Goal: Task Accomplishment & Management: Complete application form

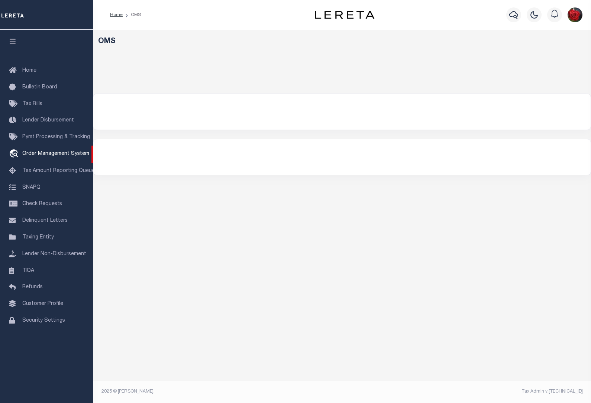
select select "200"
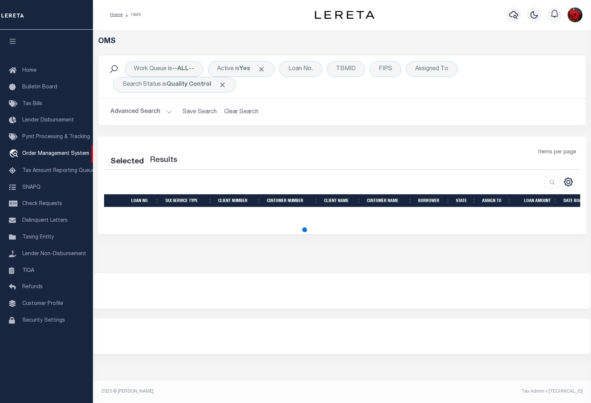
select select "200"
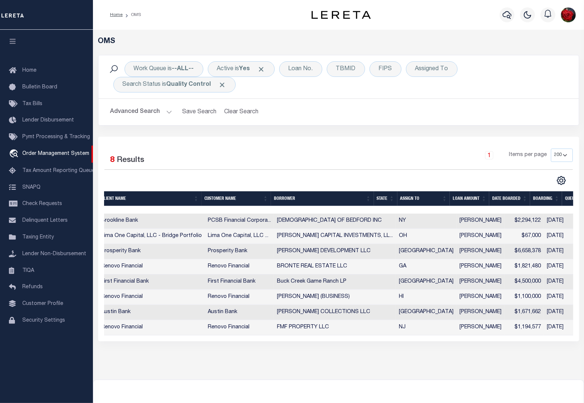
scroll to position [0, 209]
click at [383, 200] on th "State" at bounding box center [383, 198] width 23 height 15
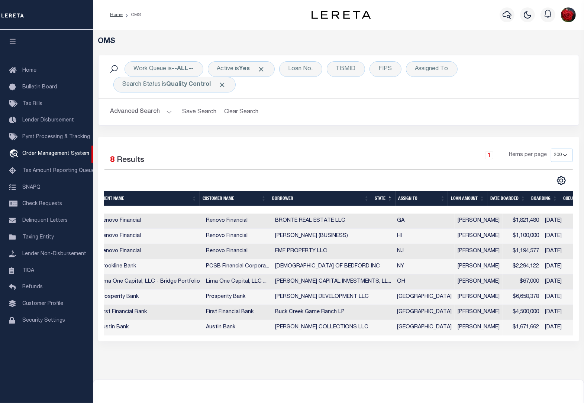
scroll to position [0, 168]
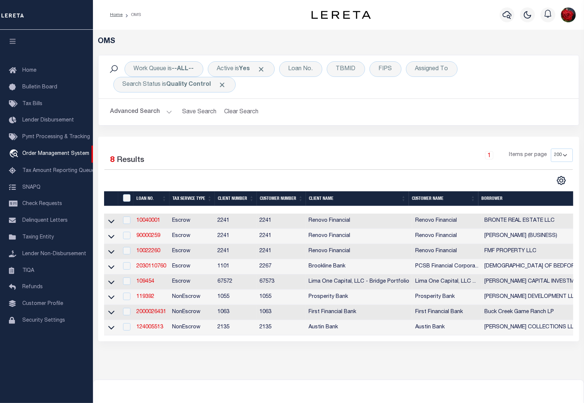
drag, startPoint x: 307, startPoint y: 348, endPoint x: 407, endPoint y: 347, distance: 100.3
click at [409, 341] on div "Selected 8 Results 1 Items per page 10 25 50 100 200" at bounding box center [338, 239] width 481 height 205
click at [148, 284] on link "109454" at bounding box center [145, 281] width 18 height 5
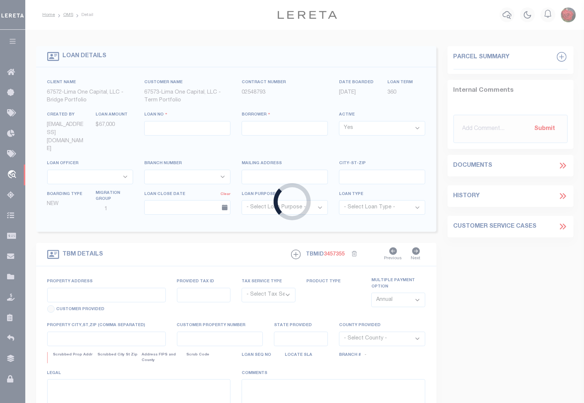
type input "109454"
type input "[PERSON_NAME] CAPITAL INVESTMENTS, LLC"
select select
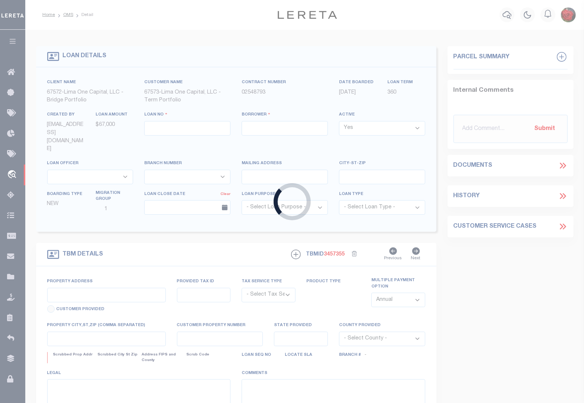
select select
type input "[STREET_ADDRESS][PERSON_NAME]"
radio input "true"
select select "Escrow"
select select
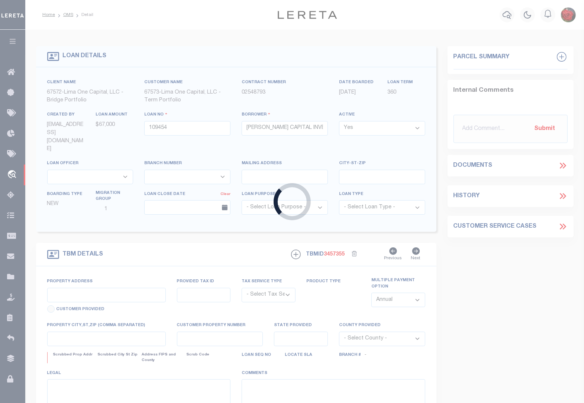
type input "W [GEOGRAPHIC_DATA]"
type input "109454-1"
type input "OH"
type textarea "COLLECTOR: ENTITY: PARCEL: 27"
type textarea "Compare"
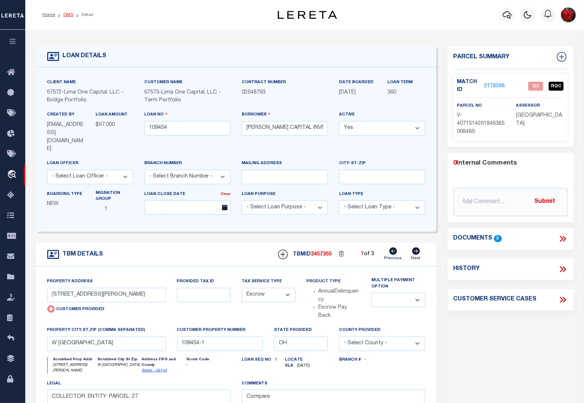
click at [65, 15] on link "OMS" at bounding box center [68, 15] width 10 height 4
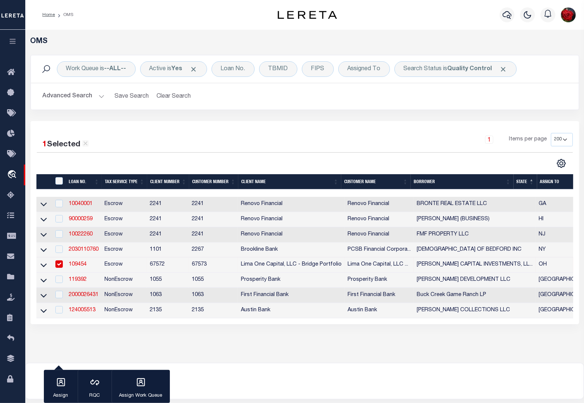
click at [61, 268] on input "checkbox" at bounding box center [58, 263] width 7 height 7
checkbox input "false"
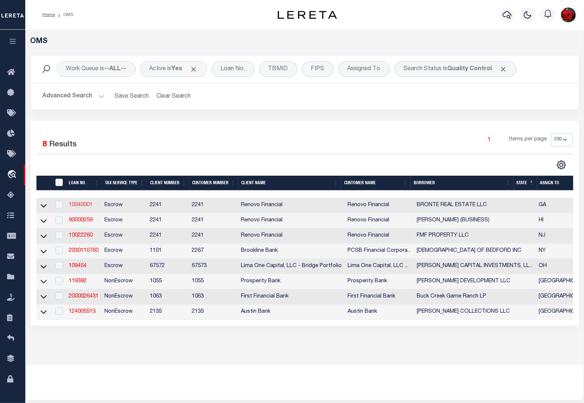
click at [84, 205] on link "10040001" at bounding box center [81, 204] width 24 height 5
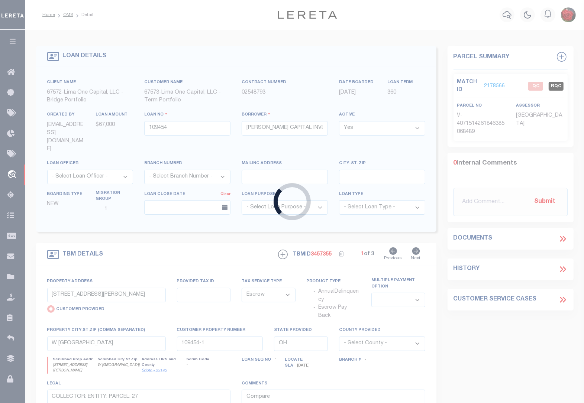
type input "10040001"
type input "BRONTE REAL ESTATE LLC"
select select
select select "10"
type input "[STREET_ADDRESS]"
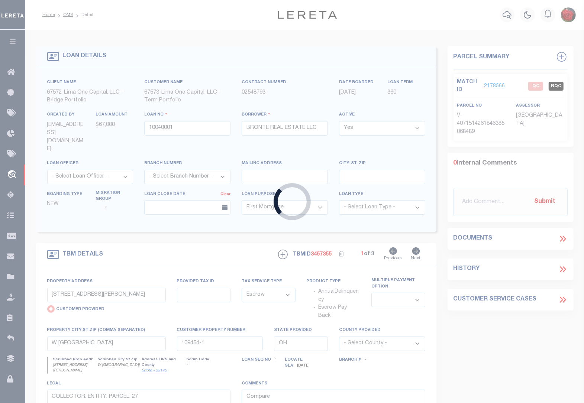
radio input "false"
select select
type input "[GEOGRAPHIC_DATA]"
type input "a0kUS000008VeO3"
type input "GA"
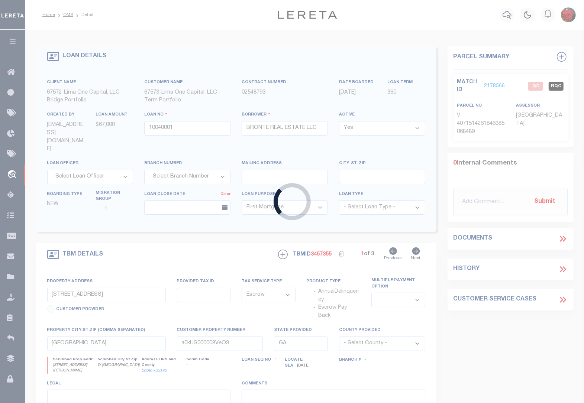
select select "25067"
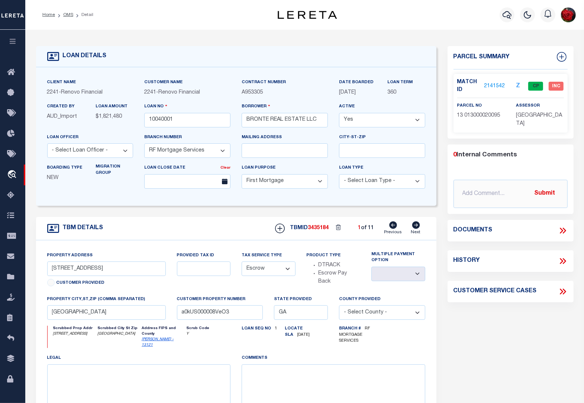
click at [495, 84] on link "2141542" at bounding box center [494, 86] width 21 height 8
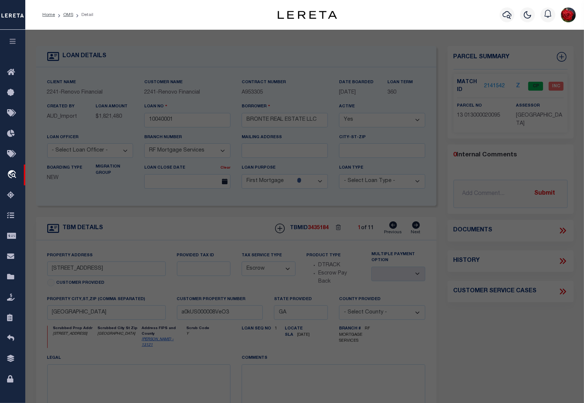
checkbox input "false"
select select "CP"
type input "BONDI REAL ESTATE LLC"
select select "AGW"
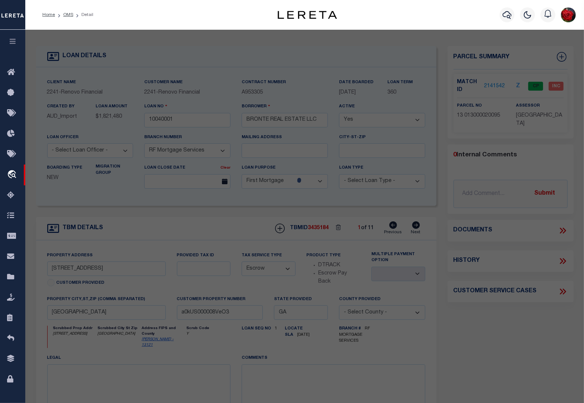
select select "LEG"
type input "[STREET_ADDRESS]"
type input "[GEOGRAPHIC_DATA]"
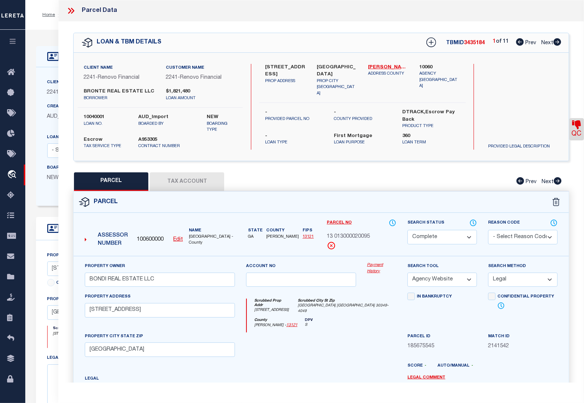
click at [558, 43] on icon at bounding box center [557, 41] width 8 height 7
select select "AS"
select select
checkbox input "false"
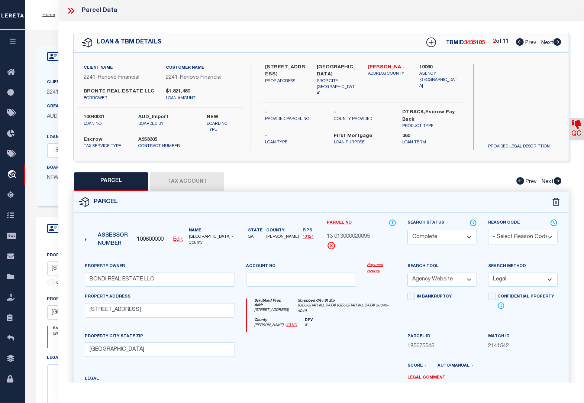
checkbox input "false"
select select "CP"
type input "BONDI REAL ESTATE LLC"
select select "AGW"
select select "LEG"
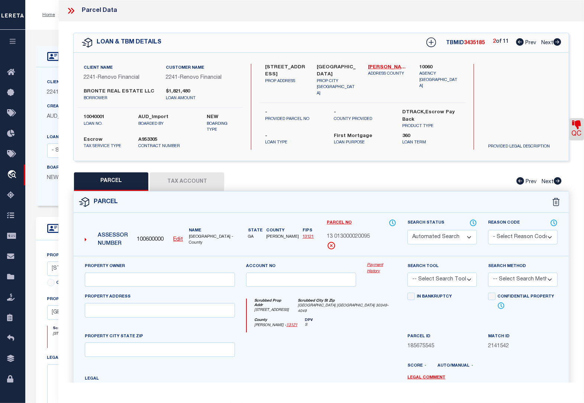
type input "[STREET_ADDRESS][PERSON_NAME]"
type input "[GEOGRAPHIC_DATA]"
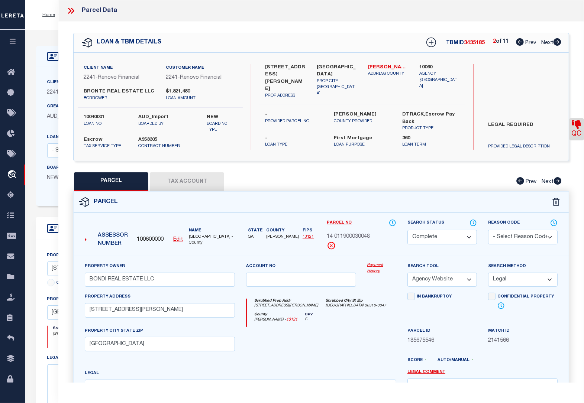
click at [558, 43] on icon at bounding box center [557, 41] width 8 height 7
select select "AS"
select select
checkbox input "false"
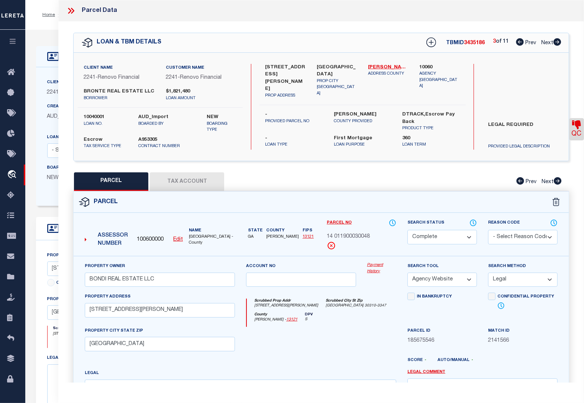
checkbox input "false"
select select "CP"
type input "BONDI REAL ESTATE LLC"
select select "AGW"
select select "LEG"
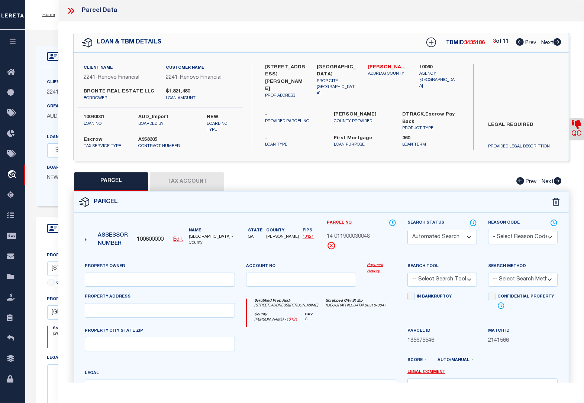
type input "[STREET_ADDRESS]"
type input "[GEOGRAPHIC_DATA]"
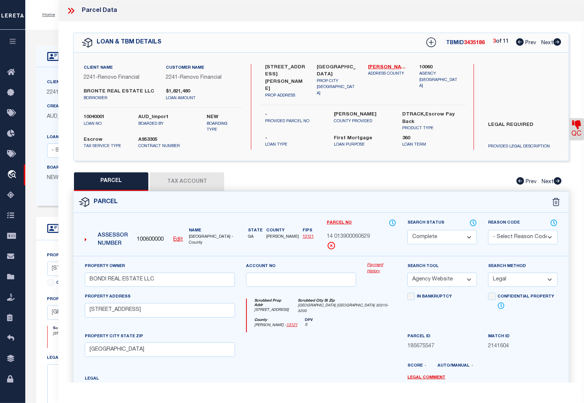
click at [558, 43] on icon at bounding box center [557, 41] width 8 height 7
select select "AS"
select select
checkbox input "false"
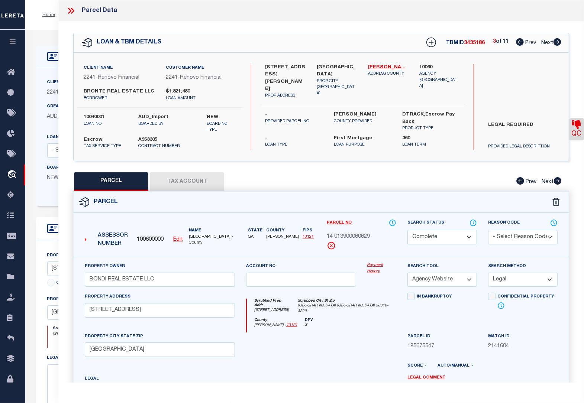
checkbox input "false"
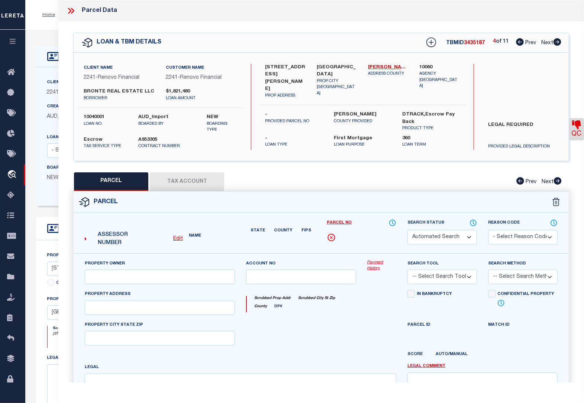
select select "CP"
type input "BONDI REAL ESTATE LLC"
select select "AGW"
select select "LEG"
type input "[STREET_ADDRESS][PERSON_NAME]"
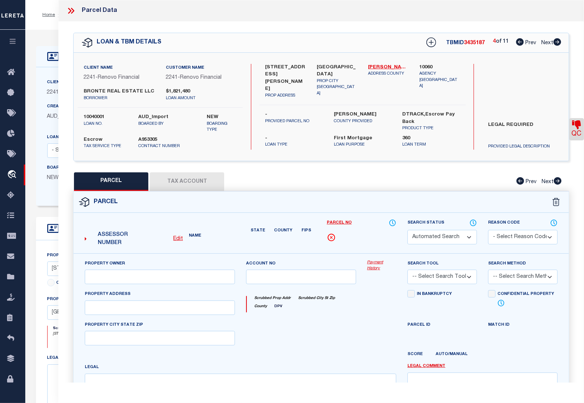
type input "[GEOGRAPHIC_DATA]"
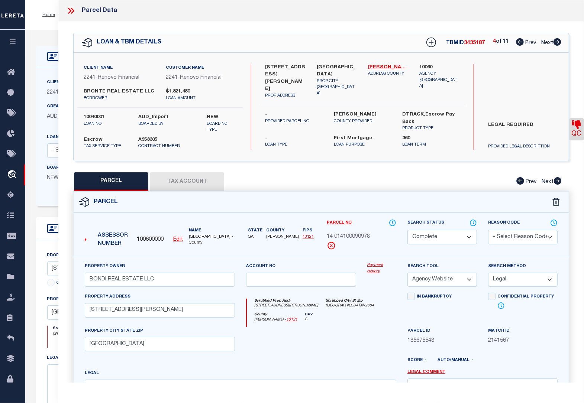
click at [558, 43] on icon at bounding box center [557, 41] width 8 height 7
select select "AS"
select select
checkbox input "false"
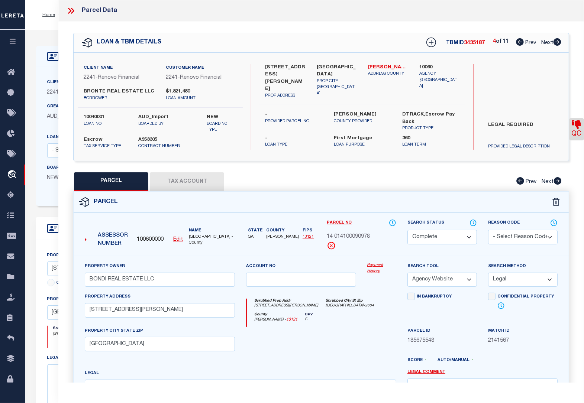
checkbox input "false"
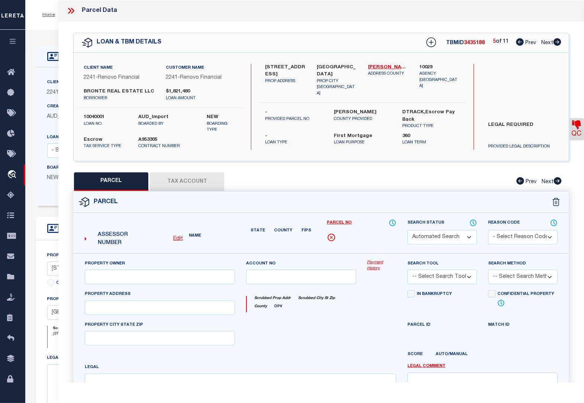
select select "QC"
type input "BONDI REAL ESTATE LLC"
select select "AGW"
select select "LEG"
type input "[STREET_ADDRESS]"
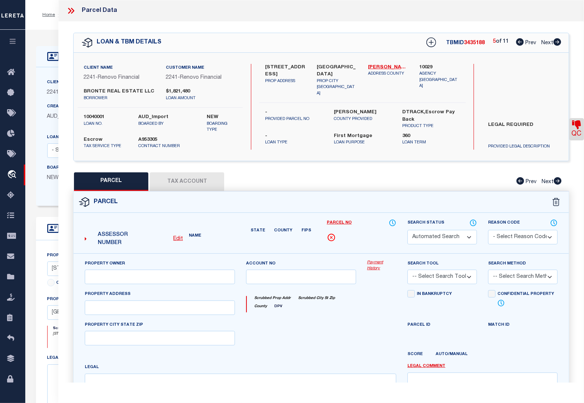
type input "[GEOGRAPHIC_DATA]"
type textarea "SUBD BLK: J,LOT: 16;"
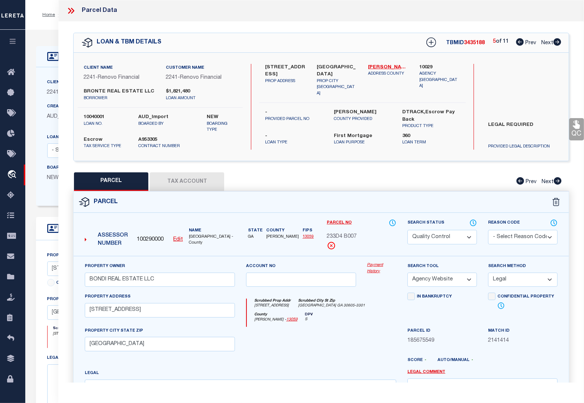
click at [71, 12] on icon at bounding box center [69, 11] width 3 height 6
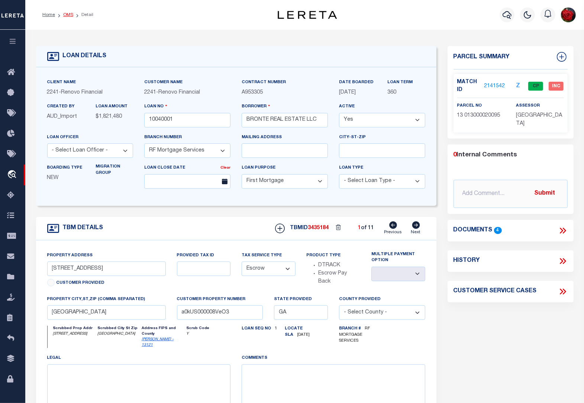
click at [67, 16] on link "OMS" at bounding box center [68, 15] width 10 height 4
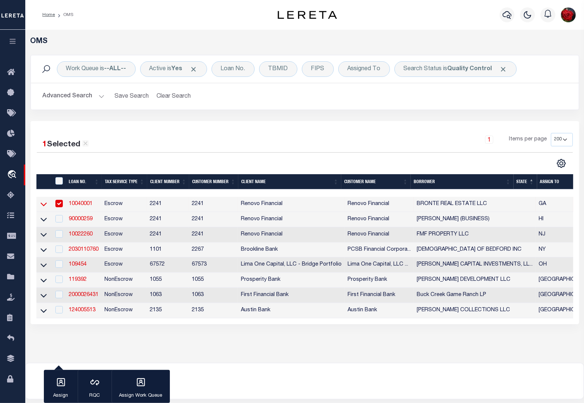
click at [45, 206] on icon at bounding box center [43, 204] width 6 height 8
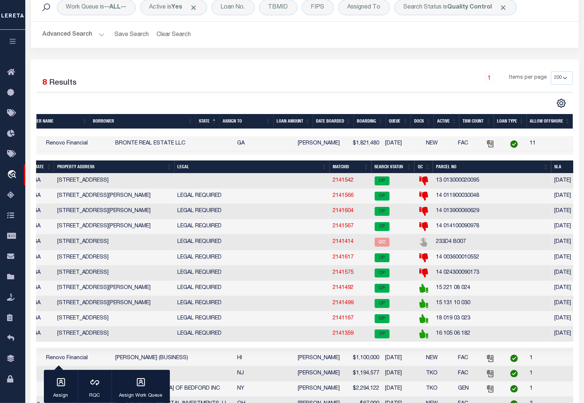
scroll to position [0, 277]
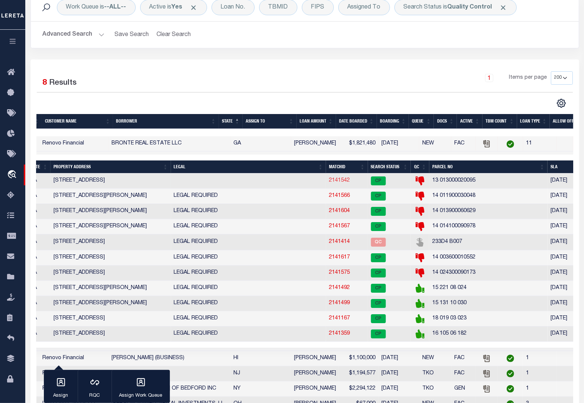
click at [329, 181] on link "2141542" at bounding box center [339, 180] width 21 height 5
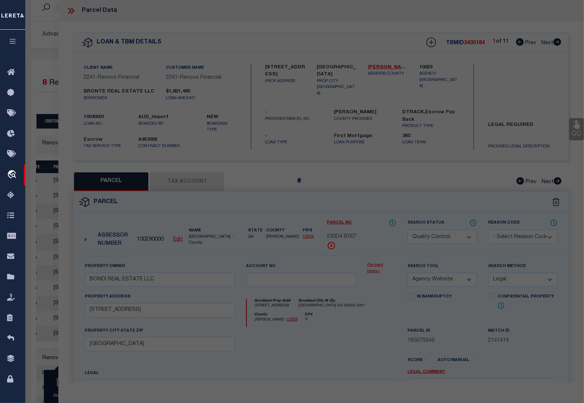
select select "AS"
select select
checkbox input "false"
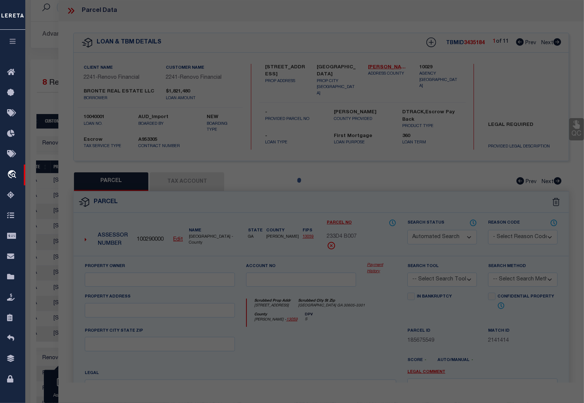
select select "CP"
type input "BONDI REAL ESTATE LLC"
select select "AGW"
select select "LEG"
type input "[STREET_ADDRESS]"
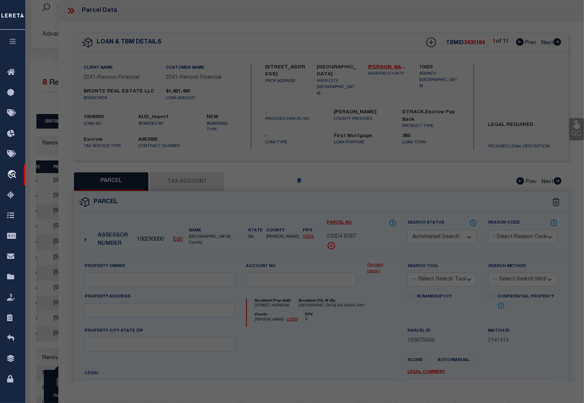
type input "[GEOGRAPHIC_DATA]"
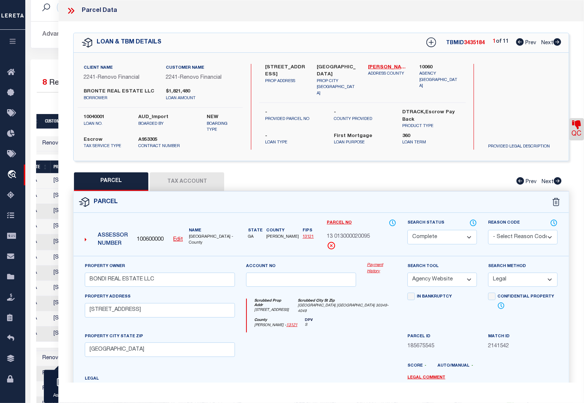
click at [177, 177] on button "Tax Account" at bounding box center [187, 181] width 74 height 19
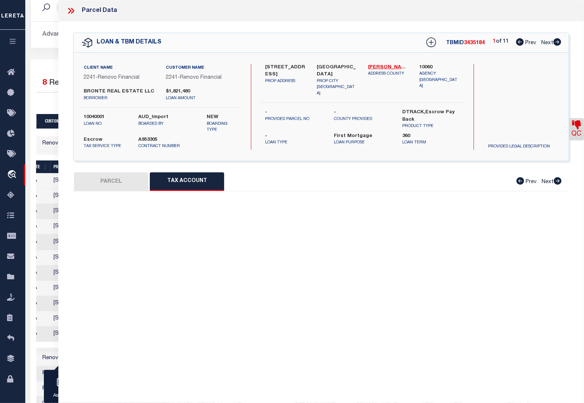
select select "100"
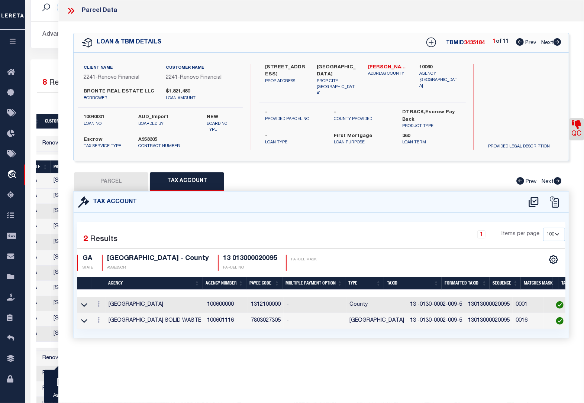
click at [109, 186] on button "PARCEL" at bounding box center [111, 181] width 74 height 19
select select "AS"
select select
checkbox input "false"
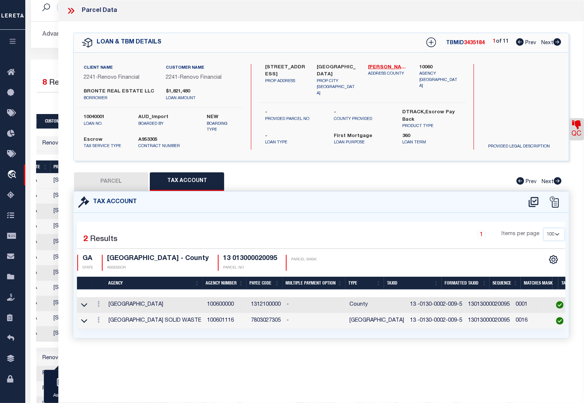
checkbox input "false"
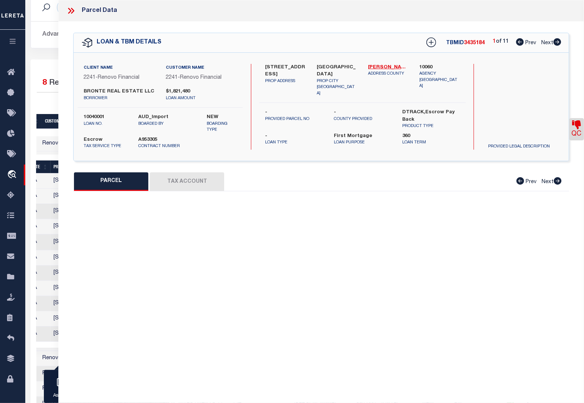
select select "CP"
type input "BONDI REAL ESTATE LLC"
select select "AGW"
select select "LEG"
type input "[STREET_ADDRESS]"
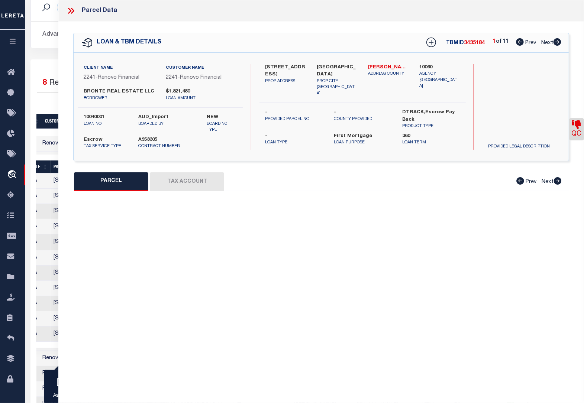
type input "[GEOGRAPHIC_DATA]"
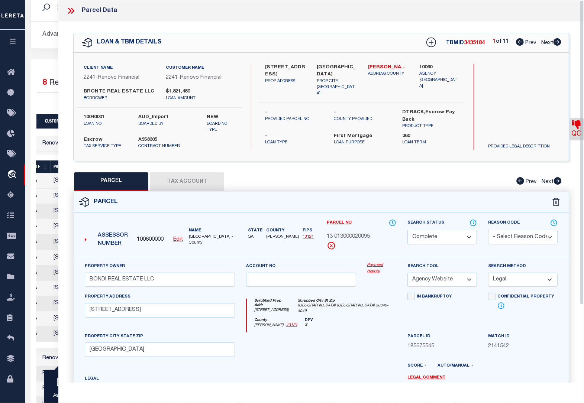
click at [576, 127] on icon at bounding box center [576, 124] width 9 height 9
select select "INC"
select select "JUR"
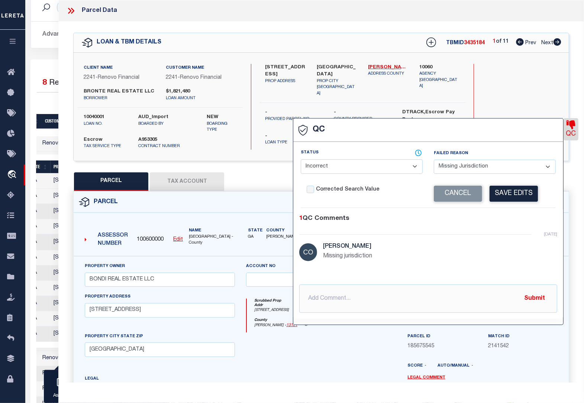
click at [518, 101] on div "Search by Legal Customer" at bounding box center [523, 91] width 82 height 55
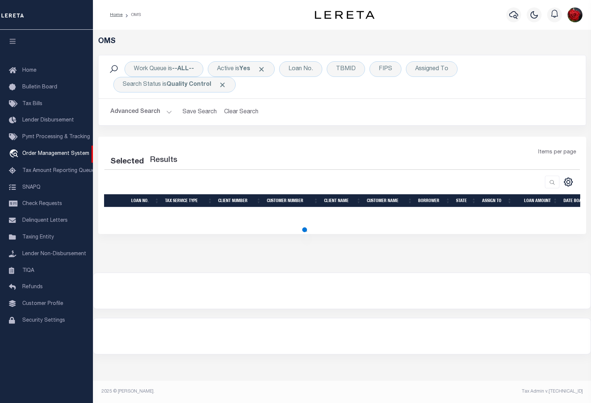
select select "200"
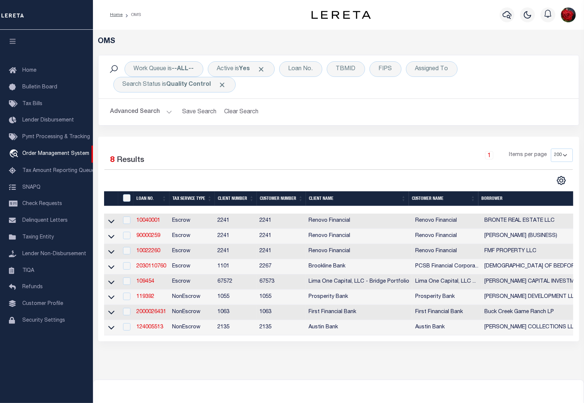
click at [146, 218] on td "10040001" at bounding box center [151, 221] width 36 height 15
checkbox input "true"
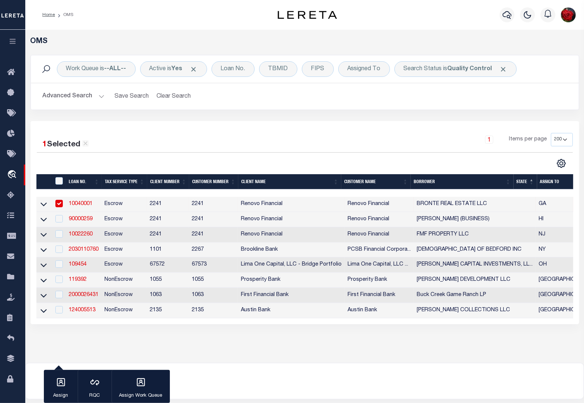
click at [83, 205] on link "10040001" at bounding box center [81, 203] width 24 height 5
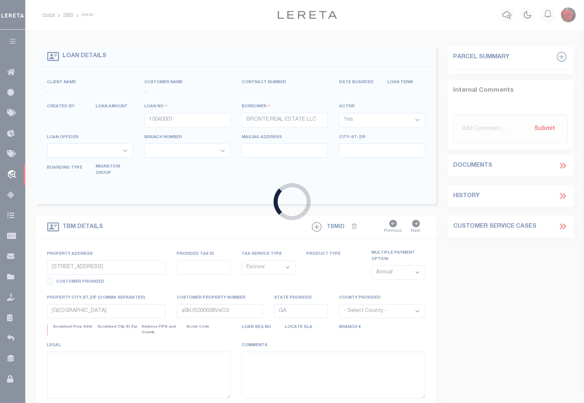
select select
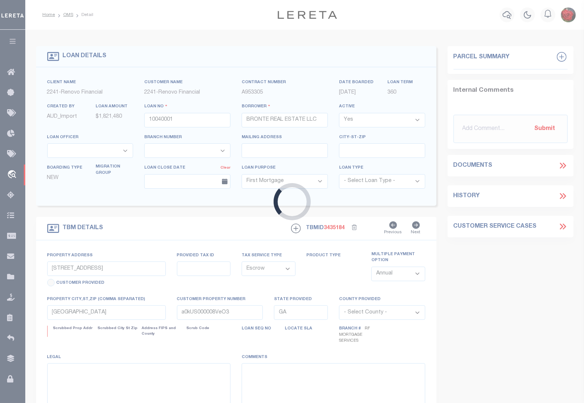
select select
select select "25067"
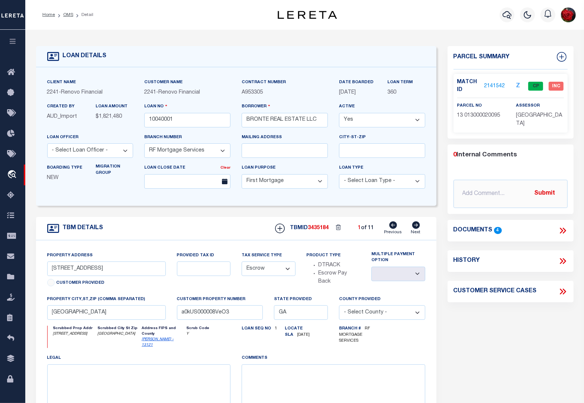
click at [495, 87] on link "2141542" at bounding box center [494, 86] width 21 height 8
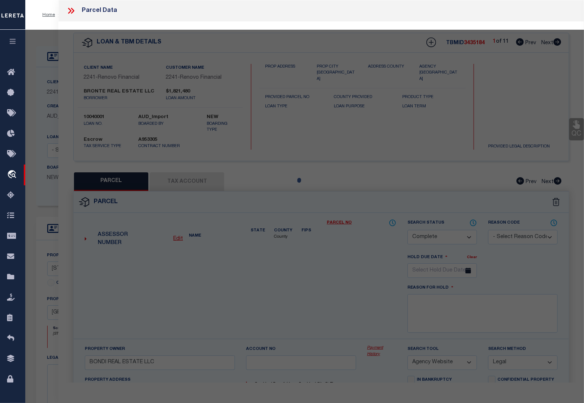
select select "AS"
select select
checkbox input "false"
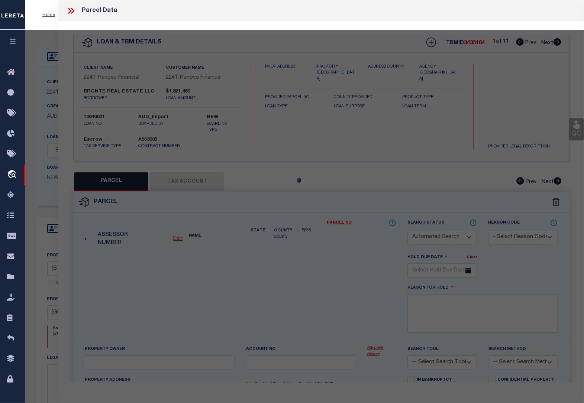
select select "CP"
type input "BONDI REAL ESTATE LLC"
select select "AGW"
select select "LEG"
type input "[STREET_ADDRESS]"
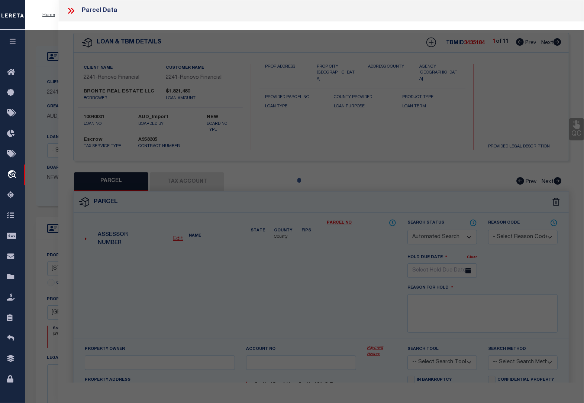
type input "[GEOGRAPHIC_DATA]"
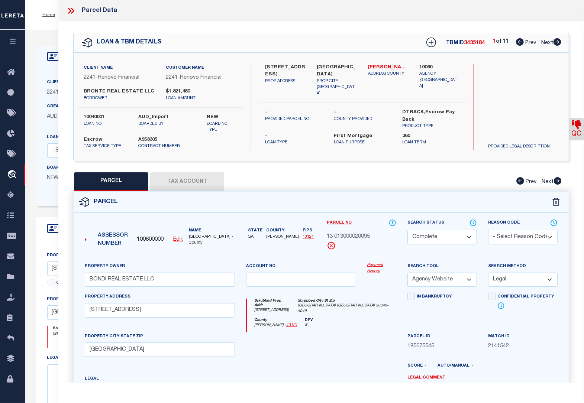
click at [557, 43] on icon at bounding box center [557, 41] width 8 height 7
select select "AS"
select select
checkbox input "false"
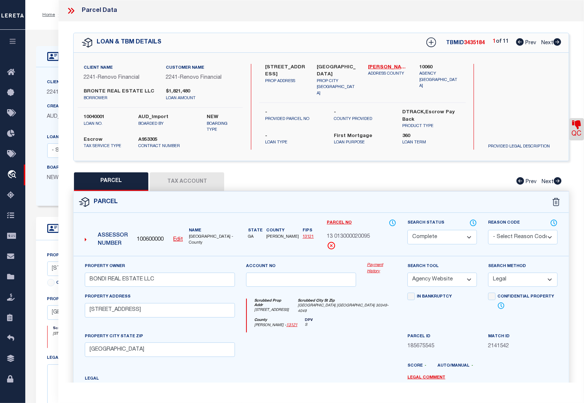
checkbox input "false"
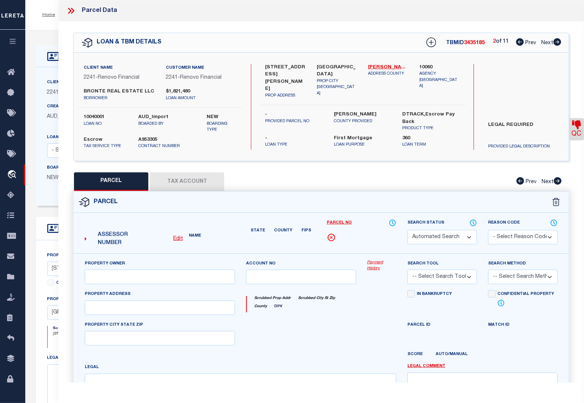
select select "CP"
type input "BONDI REAL ESTATE LLC"
select select "AGW"
select select "LEG"
type input "[STREET_ADDRESS][PERSON_NAME]"
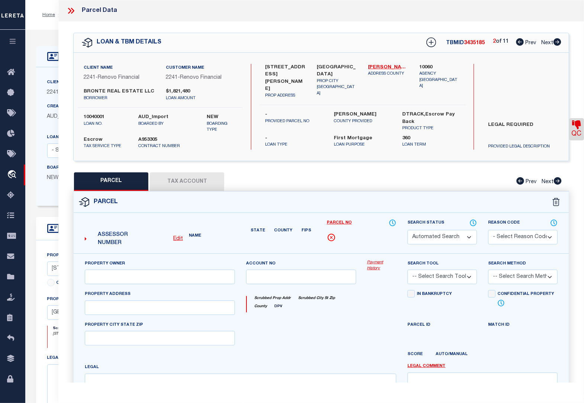
type input "[GEOGRAPHIC_DATA]"
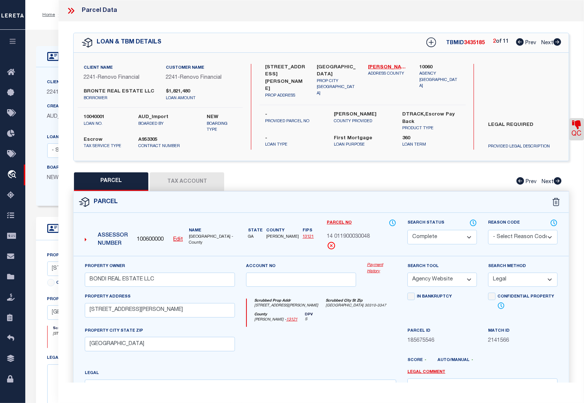
click at [194, 176] on button "Tax Account" at bounding box center [187, 181] width 74 height 19
select select "100"
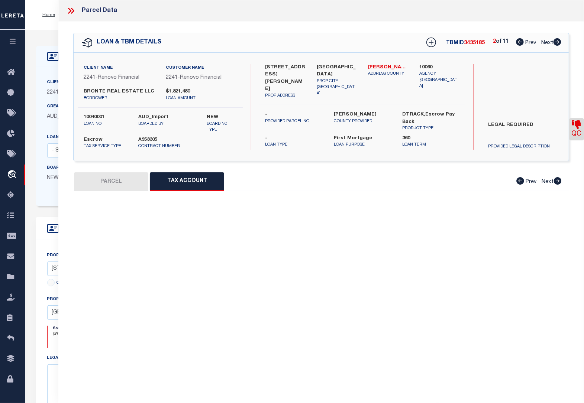
select select "100"
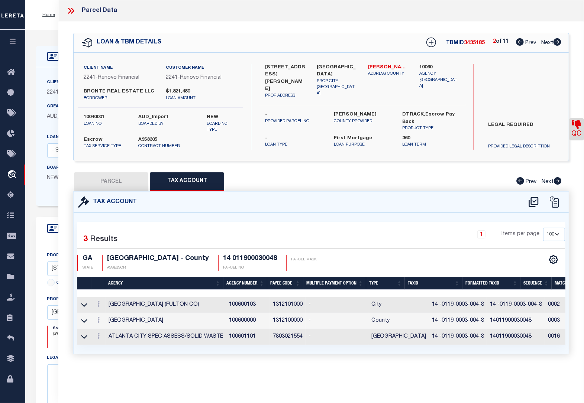
click at [116, 181] on button "PARCEL" at bounding box center [111, 181] width 74 height 19
select select "AS"
select select
checkbox input "false"
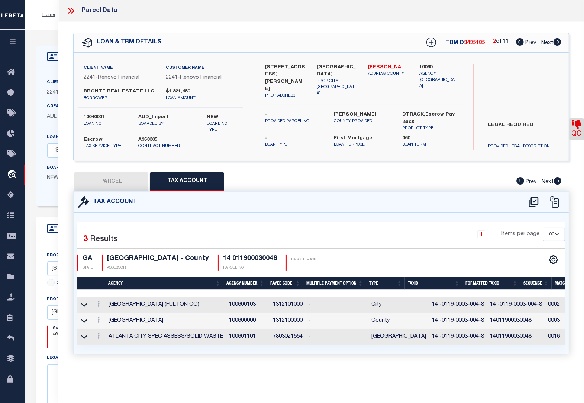
checkbox input "false"
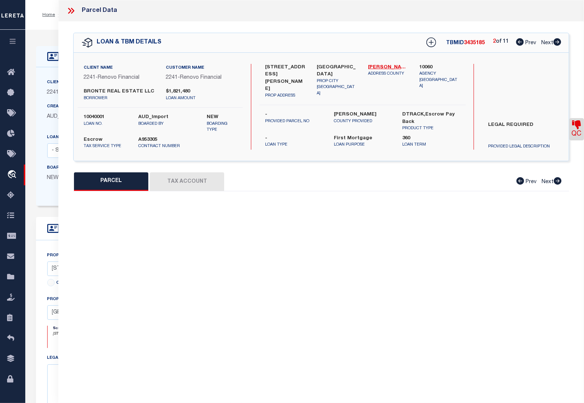
select select "CP"
type input "BONDI REAL ESTATE LLC"
select select "AGW"
select select "LEG"
type input "[STREET_ADDRESS][PERSON_NAME]"
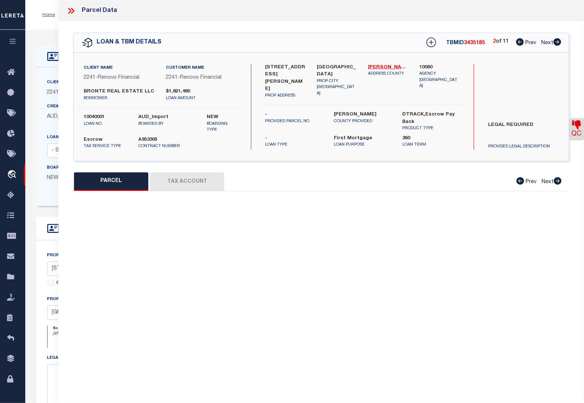
type input "[GEOGRAPHIC_DATA]"
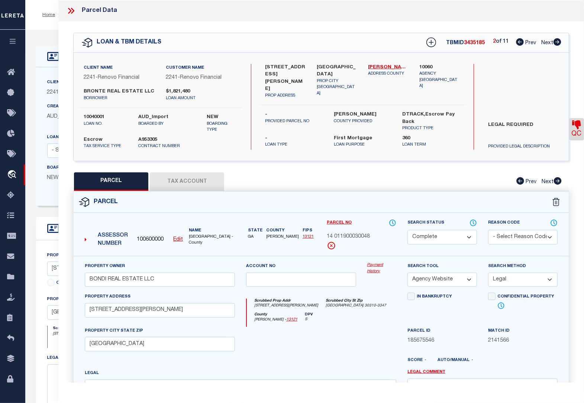
click at [558, 42] on icon at bounding box center [557, 41] width 8 height 7
select select "AS"
select select
checkbox input "false"
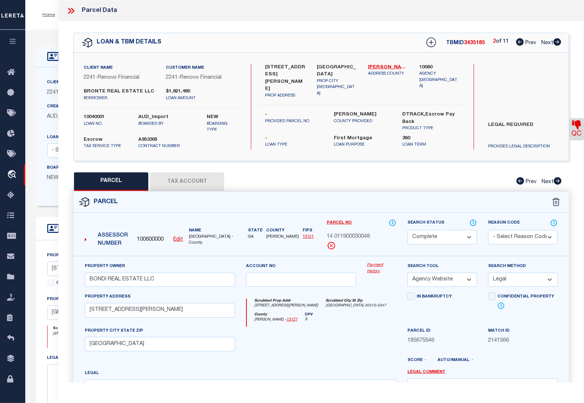
checkbox input "false"
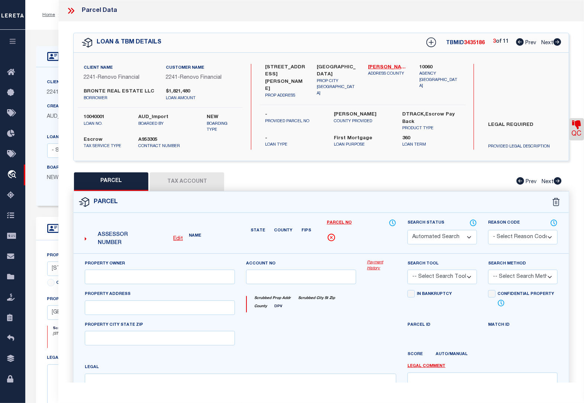
select select "CP"
type input "BONDI REAL ESTATE LLC"
select select "AGW"
select select "LEG"
type input "[STREET_ADDRESS]"
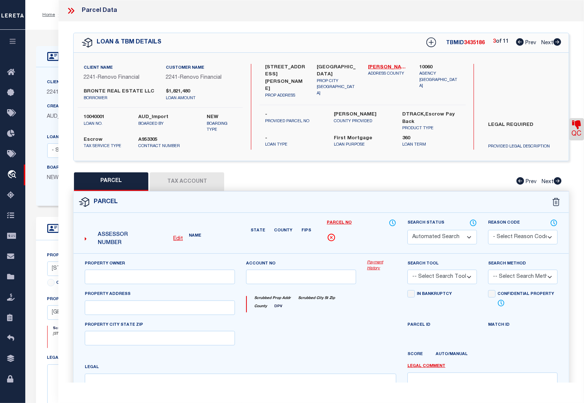
type input "[GEOGRAPHIC_DATA]"
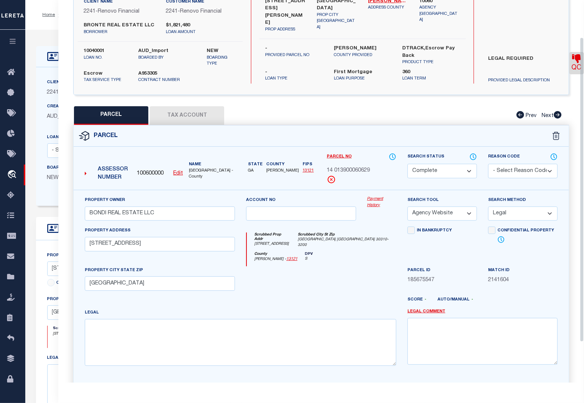
scroll to position [46, 0]
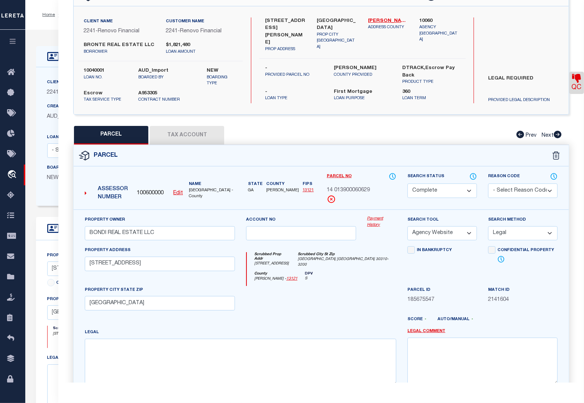
click at [203, 134] on button "Tax Account" at bounding box center [187, 135] width 74 height 19
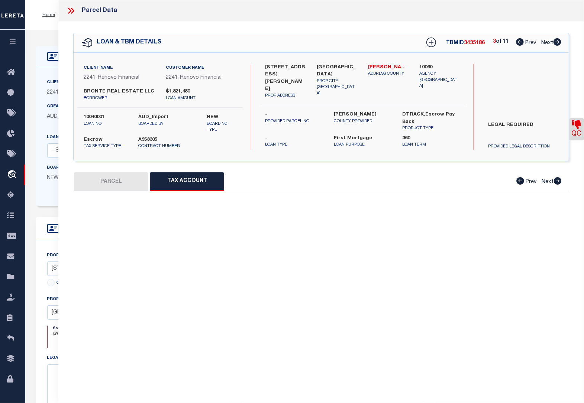
scroll to position [0, 0]
select select "100"
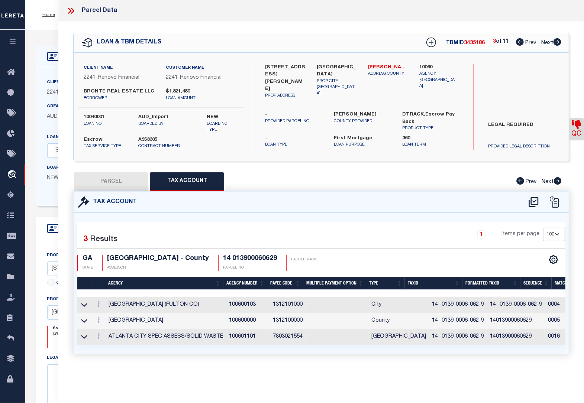
click at [118, 182] on button "PARCEL" at bounding box center [111, 181] width 74 height 19
select select "AS"
select select
checkbox input "false"
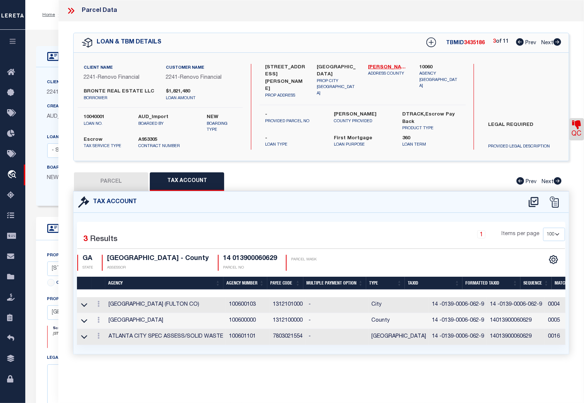
checkbox input "false"
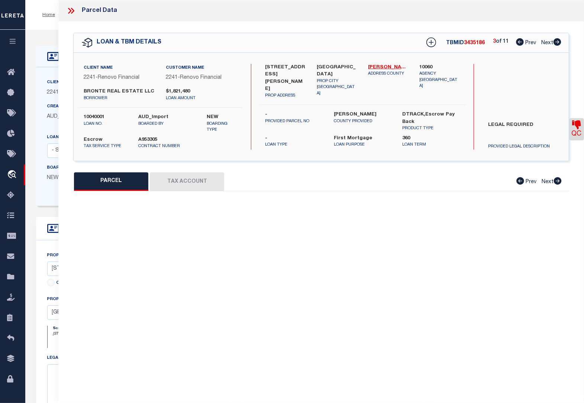
select select "CP"
type input "BONDI REAL ESTATE LLC"
select select "AGW"
select select "LEG"
type input "[STREET_ADDRESS]"
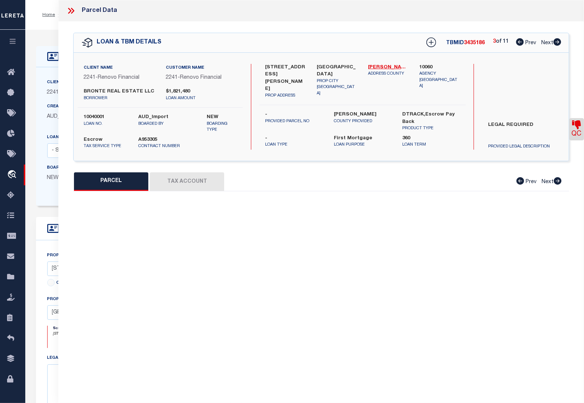
type input "[GEOGRAPHIC_DATA]"
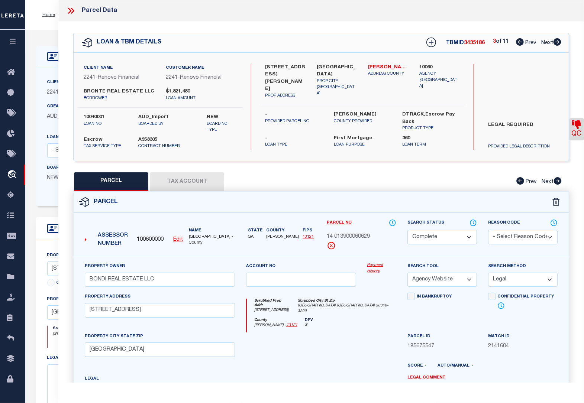
click at [574, 127] on icon at bounding box center [576, 124] width 9 height 9
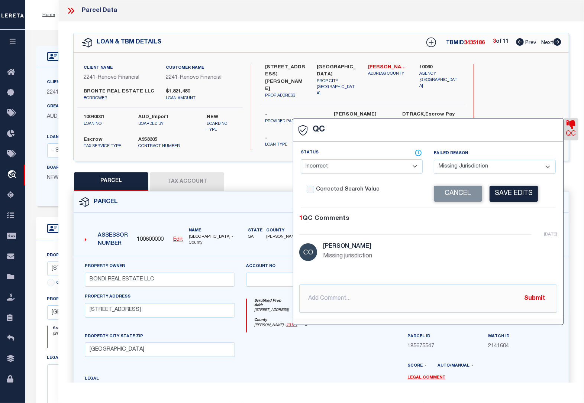
click at [279, 153] on div "Client Name 2241 - Renovo Financial Customer Name 2241 - Renovo Financial BRONT…" at bounding box center [321, 107] width 495 height 108
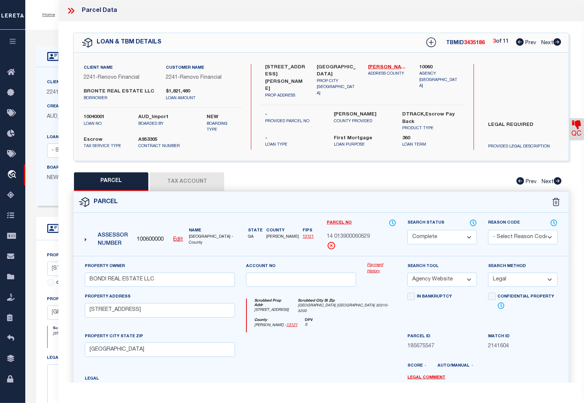
click at [557, 42] on icon at bounding box center [557, 41] width 8 height 7
select select "AS"
select select
checkbox input "false"
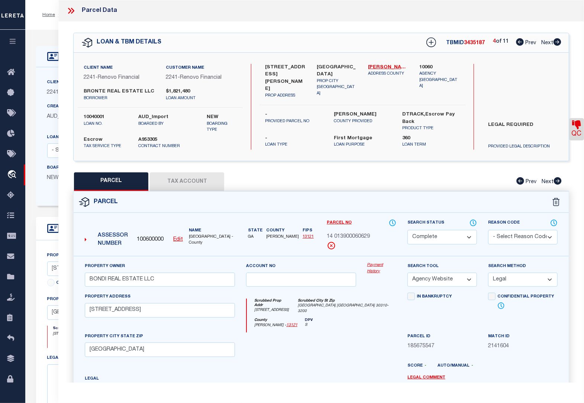
checkbox input "false"
select select "CP"
type input "BONDI REAL ESTATE LLC"
select select "AGW"
select select "LEG"
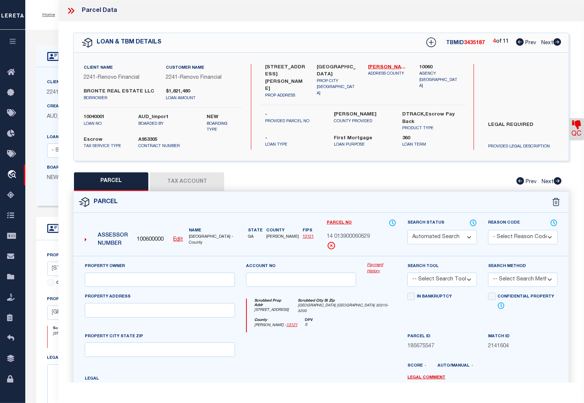
type input "[STREET_ADDRESS][PERSON_NAME]"
type input "[GEOGRAPHIC_DATA]"
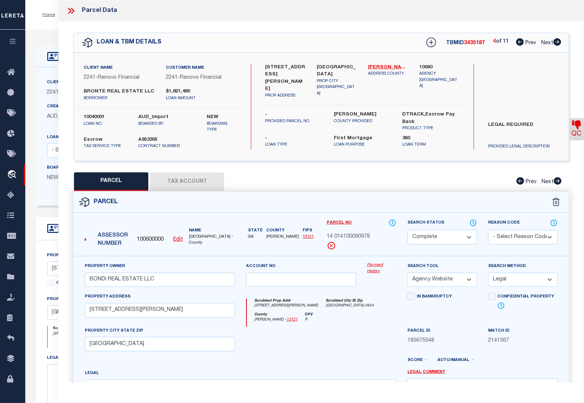
click at [554, 42] on icon at bounding box center [557, 41] width 8 height 7
select select "AS"
select select
checkbox input "false"
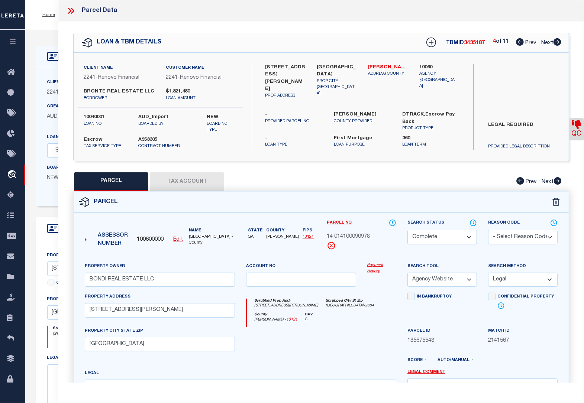
checkbox input "false"
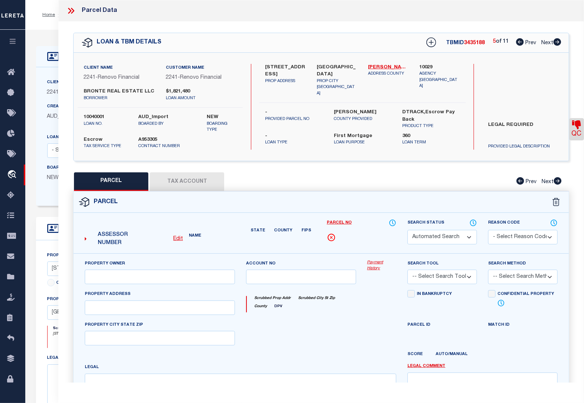
select select "QC"
type input "BONDI REAL ESTATE LLC"
select select "AGW"
select select "LEG"
type input "[STREET_ADDRESS]"
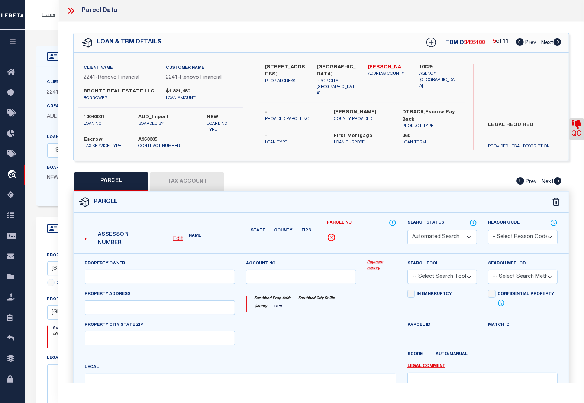
type input "[GEOGRAPHIC_DATA]"
type textarea "SUBD BLK: J,LOT: 16;"
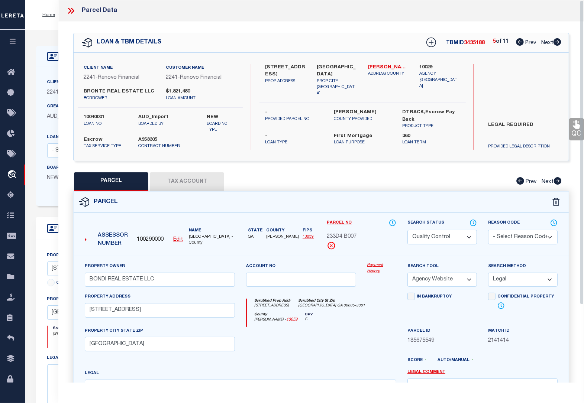
click at [201, 183] on button "Tax Account" at bounding box center [187, 181] width 74 height 19
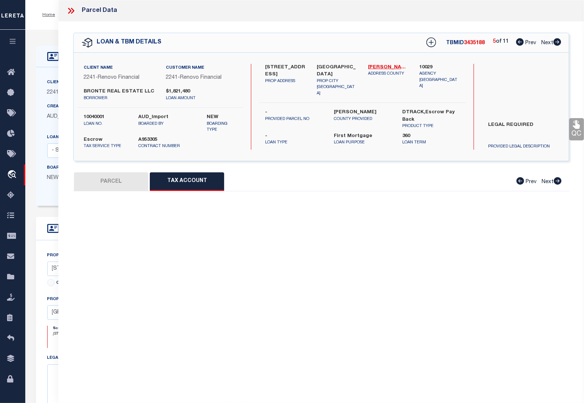
select select "100"
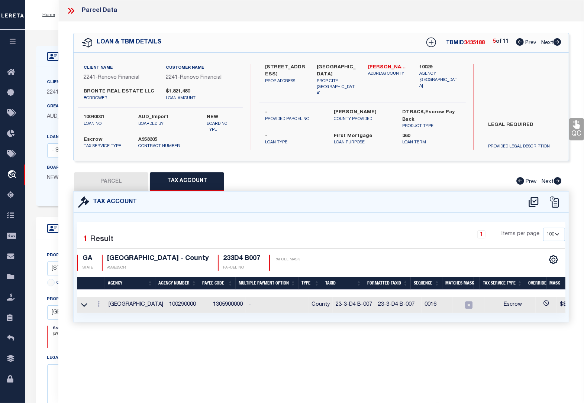
click at [122, 183] on button "PARCEL" at bounding box center [111, 181] width 74 height 19
select select "AS"
select select
checkbox input "false"
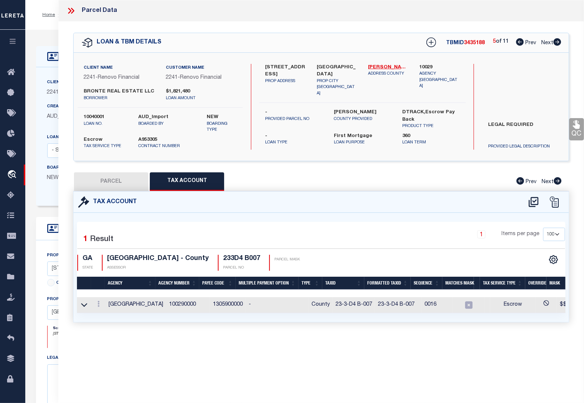
checkbox input "false"
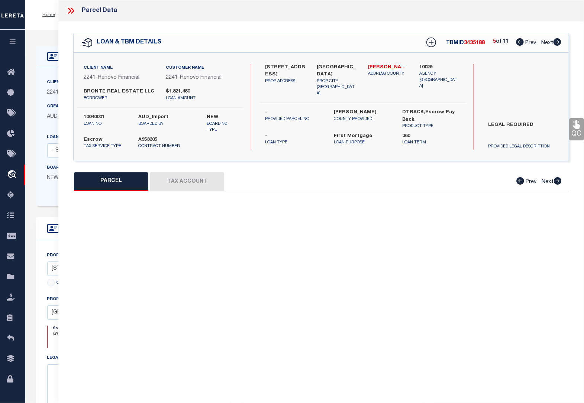
select select "QC"
type input "BONDI REAL ESTATE LLC"
select select "AGW"
select select "LEG"
type input "[STREET_ADDRESS]"
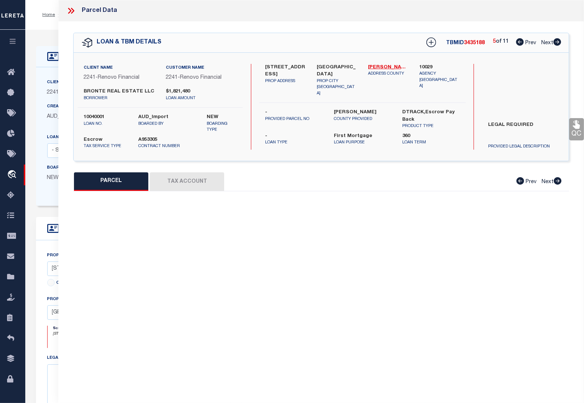
type input "[GEOGRAPHIC_DATA]"
type textarea "SUBD BLK: J,LOT: 16;"
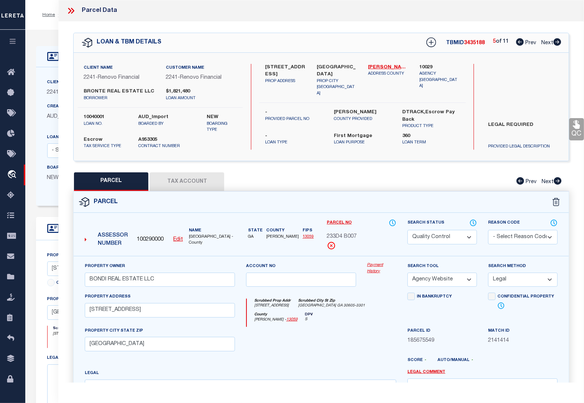
click at [578, 129] on icon at bounding box center [576, 124] width 7 height 9
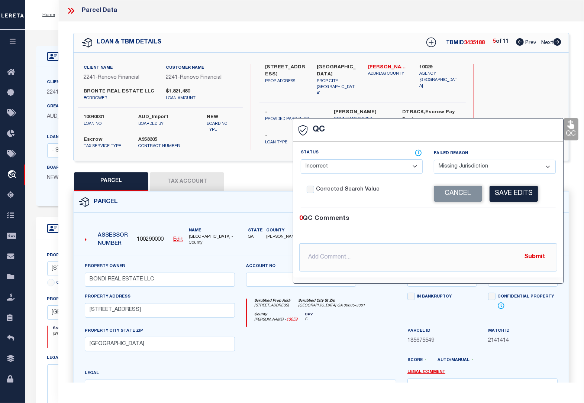
select select "RQC"
select select
click at [369, 171] on select "- Select Status - Ready to QC Correct Incorrect" at bounding box center [362, 166] width 122 height 14
select select "COR"
click at [301, 160] on select "- Select Status - Ready to QC Correct Incorrect" at bounding box center [362, 166] width 122 height 14
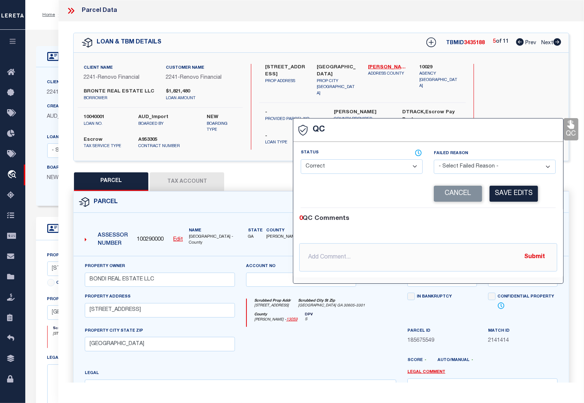
drag, startPoint x: 513, startPoint y: 194, endPoint x: 510, endPoint y: 195, distance: 3.9
click at [513, 194] on button "Save Edits" at bounding box center [513, 194] width 48 height 16
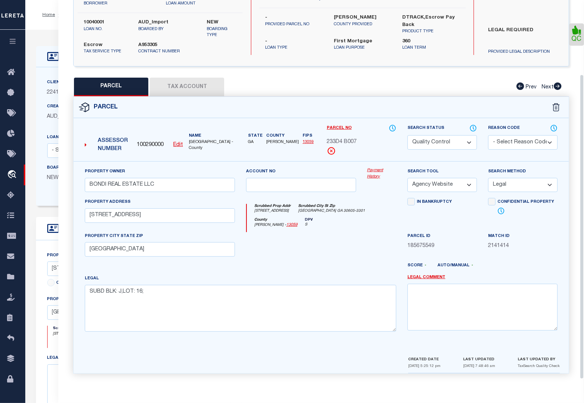
scroll to position [97, 0]
click at [178, 88] on button "Tax Account" at bounding box center [187, 87] width 74 height 19
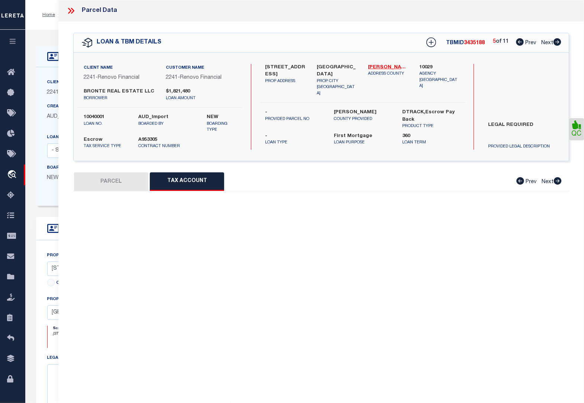
scroll to position [0, 0]
select select "100"
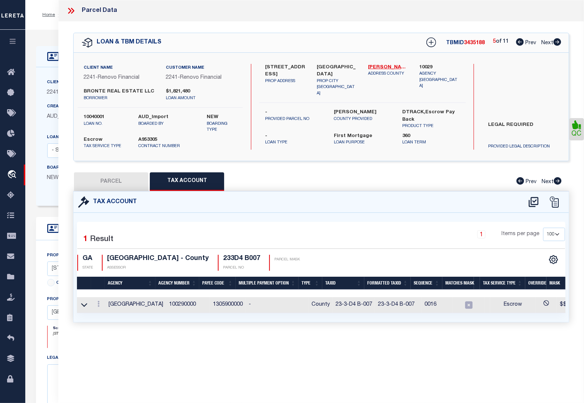
click at [136, 179] on button "PARCEL" at bounding box center [111, 181] width 74 height 19
select select "AS"
select select
checkbox input "false"
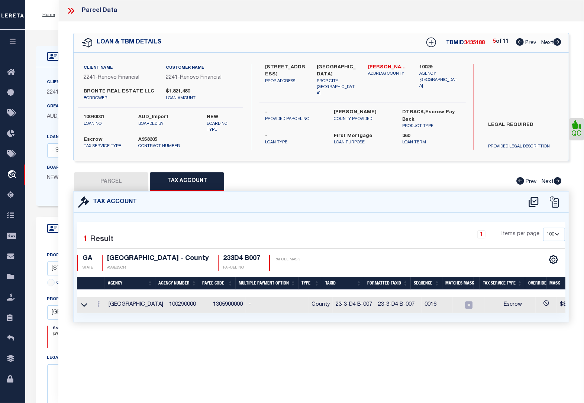
checkbox input "false"
select select "QC"
type input "BONDI REAL ESTATE LLC"
select select "AGW"
select select "LEG"
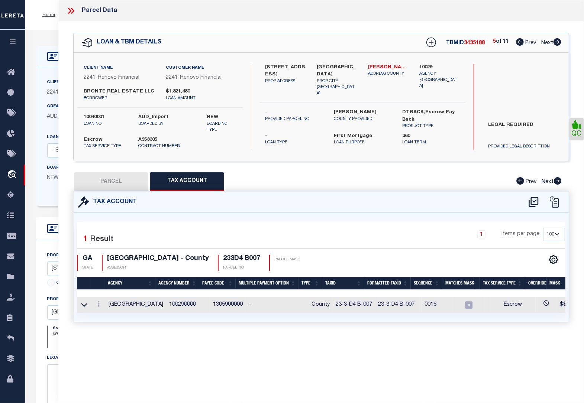
type input "[STREET_ADDRESS]"
type input "[GEOGRAPHIC_DATA]"
type textarea "SUBD BLK: J,LOT: 16;"
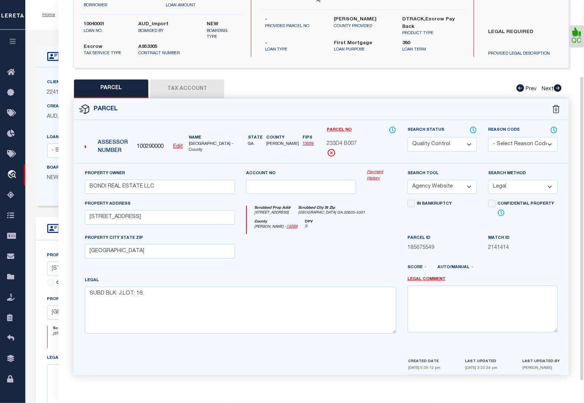
scroll to position [97, 0]
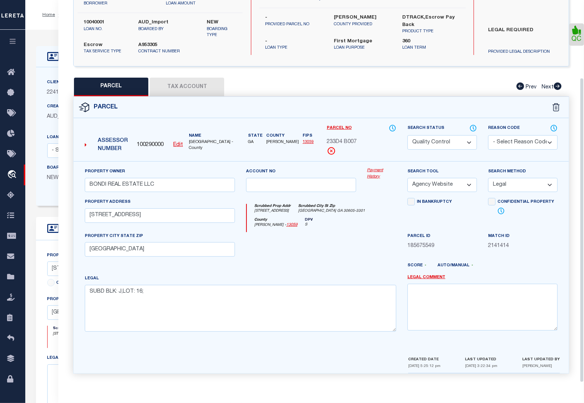
click at [435, 140] on select "Automated Search Bad Parcel Complete Duplicate Parcel High Dollar Reporting In …" at bounding box center [441, 142] width 69 height 14
click at [407, 135] on select "Automated Search Bad Parcel Complete Duplicate Parcel High Dollar Reporting In …" at bounding box center [441, 142] width 69 height 14
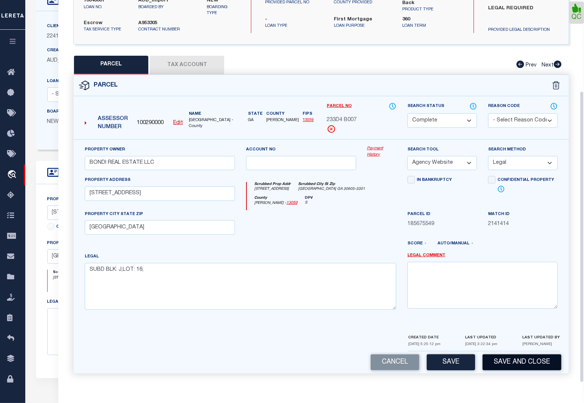
scroll to position [93, 0]
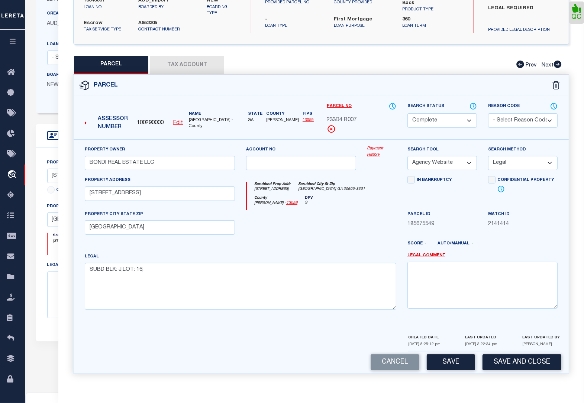
click at [459, 363] on button "Save" at bounding box center [451, 362] width 48 height 16
select select "AS"
select select
checkbox input "false"
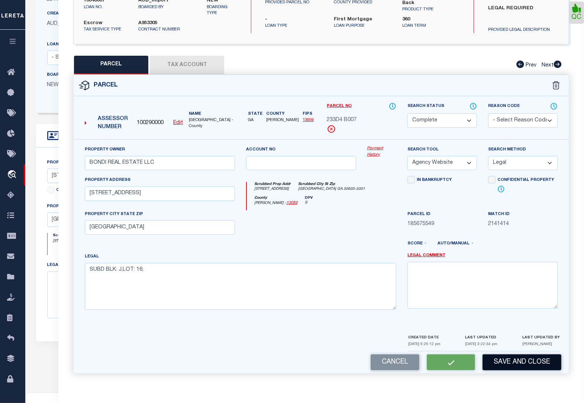
checkbox input "false"
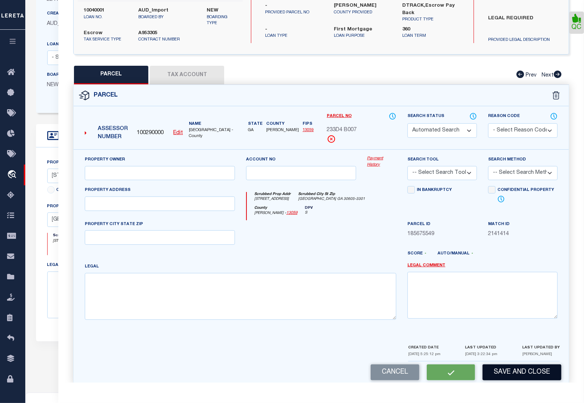
select select "CP"
type input "BONDI REAL ESTATE LLC"
select select "AGW"
select select "LEG"
type input "[STREET_ADDRESS]"
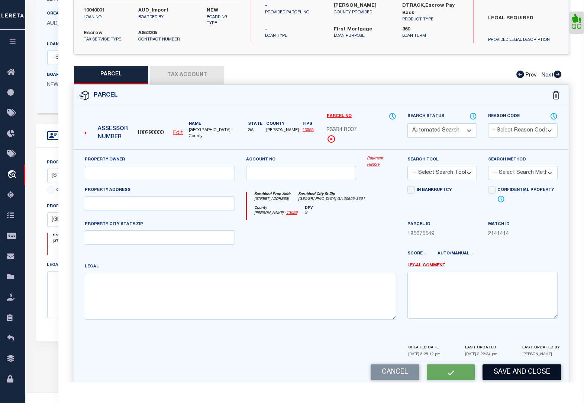
type input "[GEOGRAPHIC_DATA]"
type textarea "SUBD BLK: J,LOT: 16;"
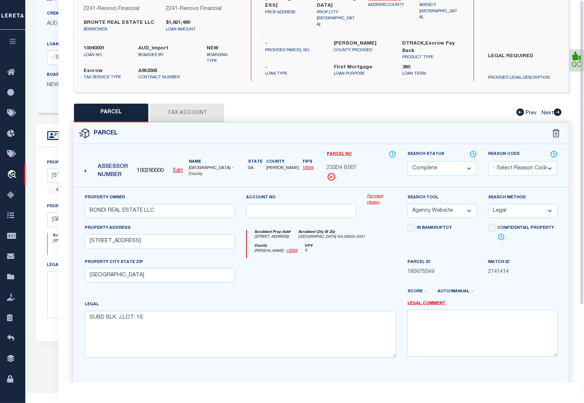
scroll to position [0, 0]
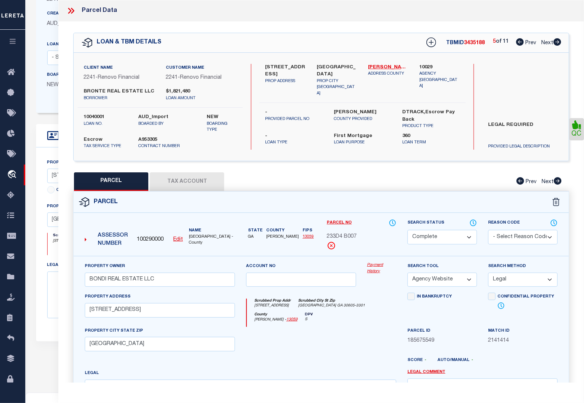
click at [71, 12] on icon at bounding box center [69, 11] width 3 height 6
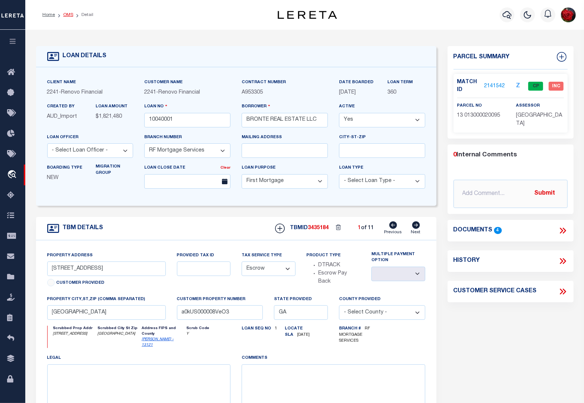
click at [66, 16] on link "OMS" at bounding box center [68, 15] width 10 height 4
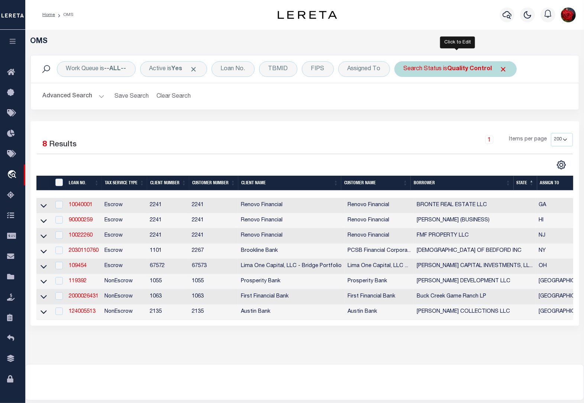
click at [482, 68] on b "Quality Control" at bounding box center [469, 69] width 45 height 6
select select "QC"
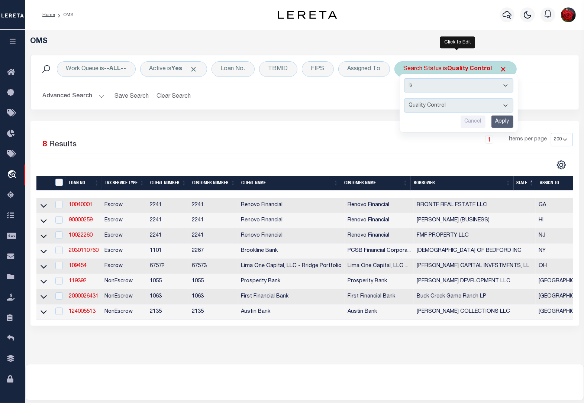
click at [506, 123] on input "Apply" at bounding box center [502, 122] width 22 height 12
